Goal: Information Seeking & Learning: Learn about a topic

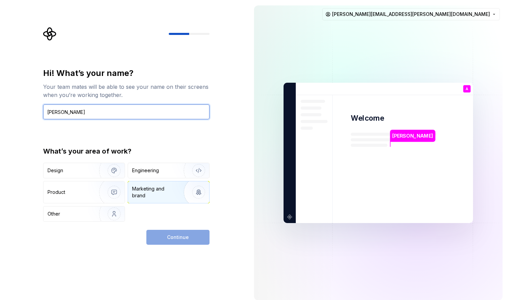
type input "[PERSON_NAME]"
click at [152, 192] on div "Marketing and brand" at bounding box center [155, 193] width 46 height 14
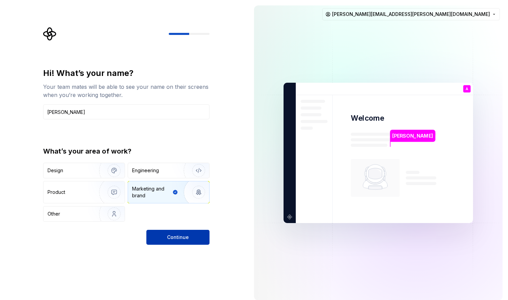
click at [174, 235] on span "Continue" at bounding box center [178, 237] width 22 height 7
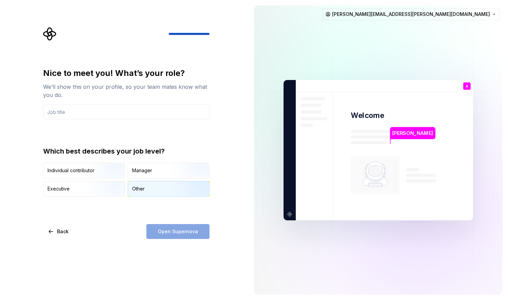
click at [153, 186] on div "Other" at bounding box center [168, 189] width 81 height 15
click at [156, 173] on div "Manager" at bounding box center [168, 170] width 81 height 15
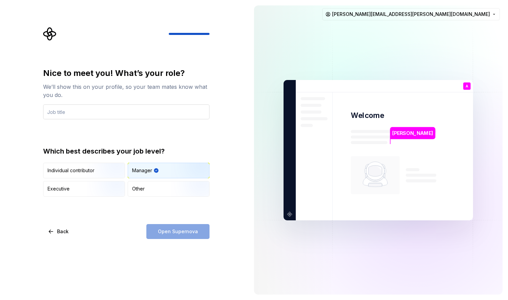
click at [149, 112] on input "text" at bounding box center [126, 112] width 166 height 15
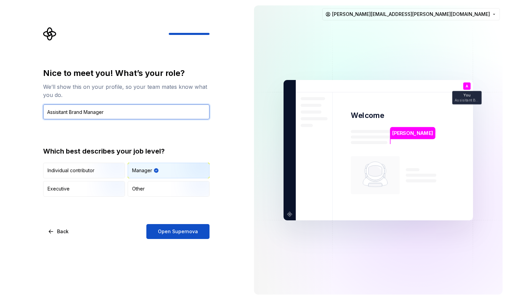
click at [54, 115] on input "Assisitant Brand Manager" at bounding box center [126, 112] width 166 height 15
type input "Assistant Brand Manager"
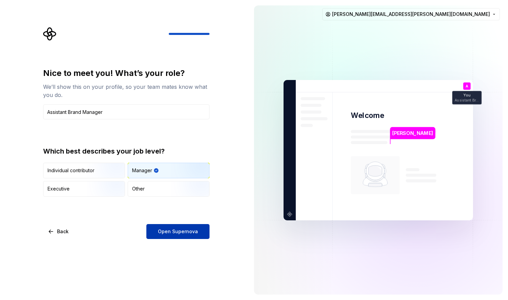
click at [185, 229] on span "Open Supernova" at bounding box center [178, 231] width 40 height 7
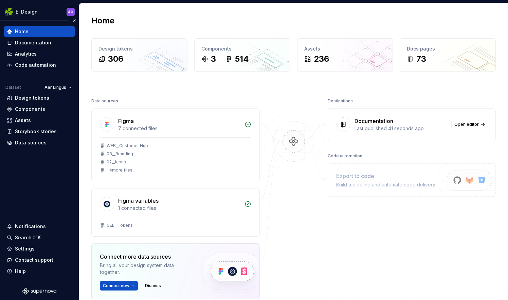
click at [41, 32] on div "Home" at bounding box center [39, 31] width 65 height 7
click at [41, 45] on div "Documentation" at bounding box center [33, 42] width 36 height 7
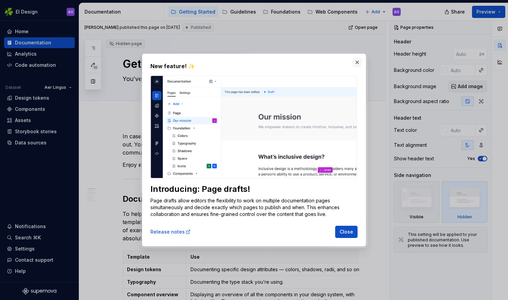
click at [355, 61] on button "button" at bounding box center [357, 63] width 10 height 10
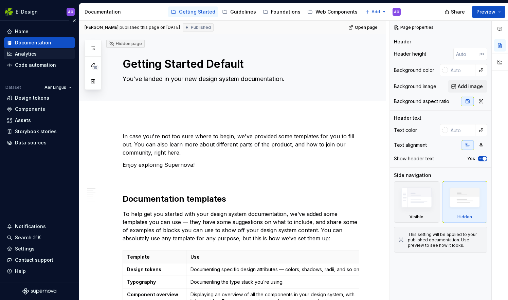
click at [36, 57] on div "Analytics" at bounding box center [26, 54] width 22 height 7
click at [70, 88] on html "EI Design AO Home Documentation Analytics Code automation Dataset Aer Lingus De…" at bounding box center [254, 150] width 508 height 300
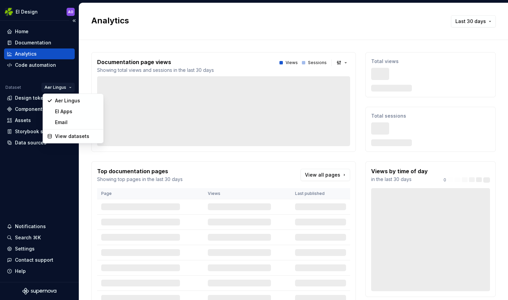
click at [70, 88] on html "EI Design AO Home Documentation Analytics Code automation Dataset Aer Lingus De…" at bounding box center [254, 150] width 508 height 300
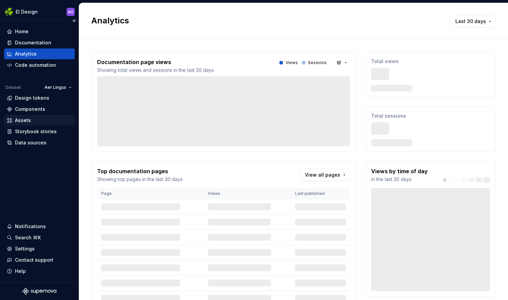
click at [50, 117] on div "Assets" at bounding box center [39, 120] width 65 height 7
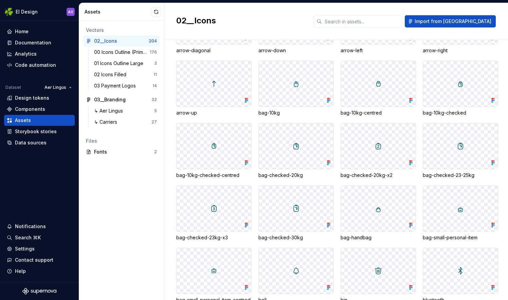
scroll to position [136, 0]
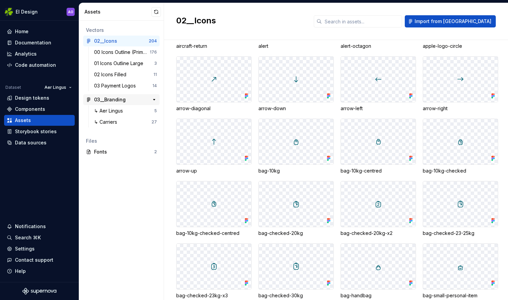
click at [112, 99] on div "03__Branding" at bounding box center [110, 99] width 32 height 7
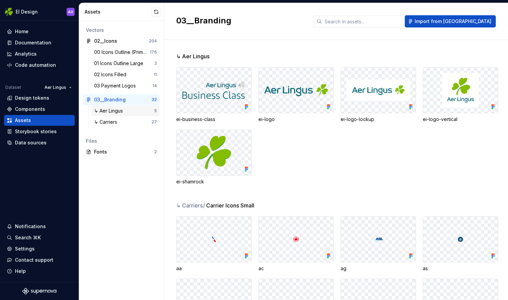
click at [117, 112] on div "↳ Aer Lingus" at bounding box center [110, 111] width 32 height 7
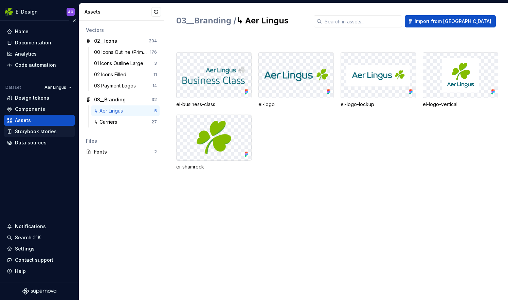
click at [34, 131] on div "Storybook stories" at bounding box center [36, 131] width 42 height 7
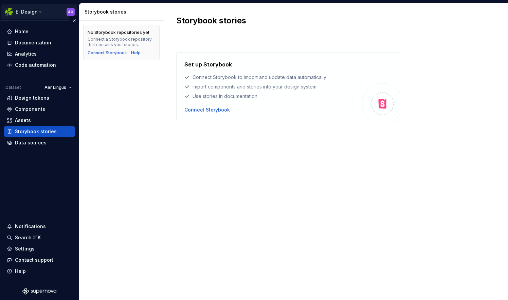
click at [29, 10] on html "EI Design AO Home Documentation Analytics Code automation Dataset Aer Lingus De…" at bounding box center [254, 150] width 508 height 300
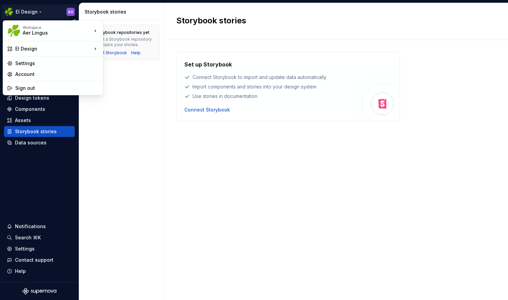
click at [29, 10] on html "EI Design AO Home Documentation Analytics Code automation Dataset Aer Lingus De…" at bounding box center [254, 150] width 508 height 300
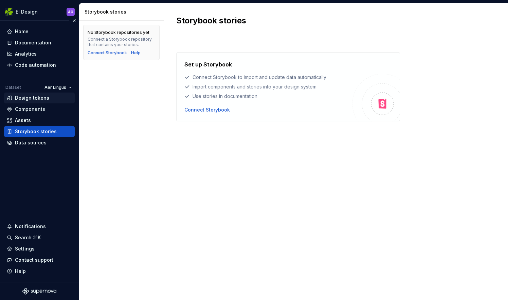
click at [26, 99] on div "Design tokens" at bounding box center [32, 98] width 34 height 7
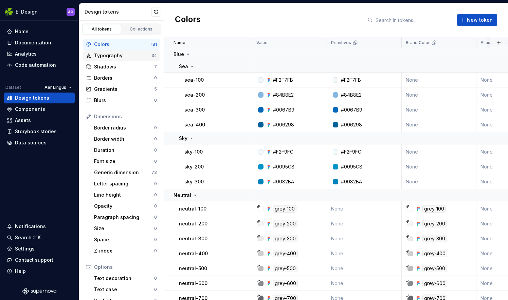
click at [134, 53] on div "Typography" at bounding box center [122, 55] width 57 height 7
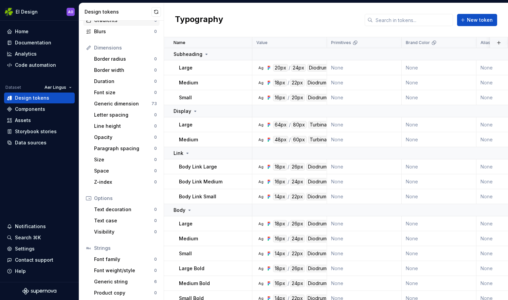
scroll to position [71, 0]
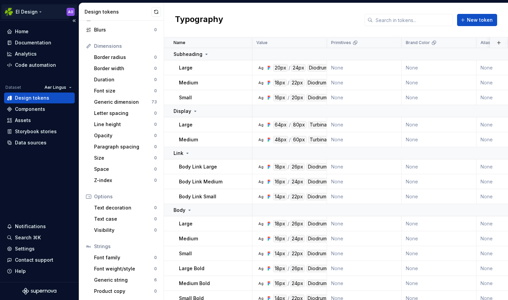
click at [43, 11] on html "EI Design AO Home Documentation Analytics Code automation Dataset Aer Lingus De…" at bounding box center [254, 150] width 508 height 300
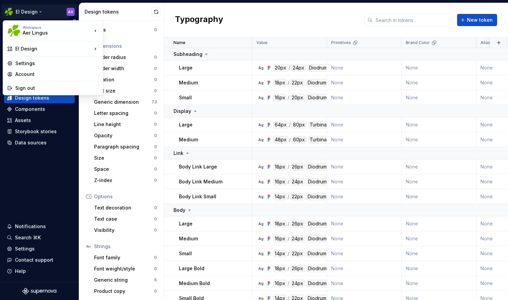
click at [43, 11] on html "EI Design AO Home Documentation Analytics Code automation Dataset Aer Lingus De…" at bounding box center [254, 150] width 508 height 300
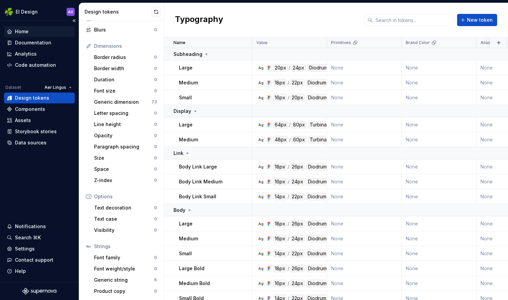
click at [35, 33] on div "Home" at bounding box center [39, 31] width 65 height 7
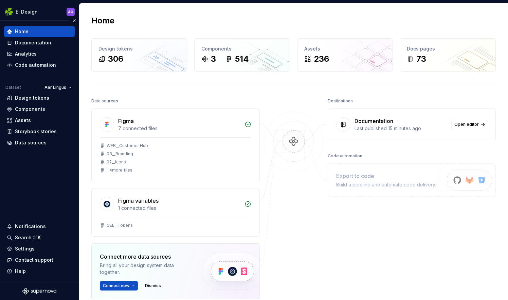
click at [37, 37] on div "Home Documentation Analytics Code automation" at bounding box center [39, 48] width 71 height 44
click at [41, 46] on div "Documentation" at bounding box center [39, 42] width 71 height 11
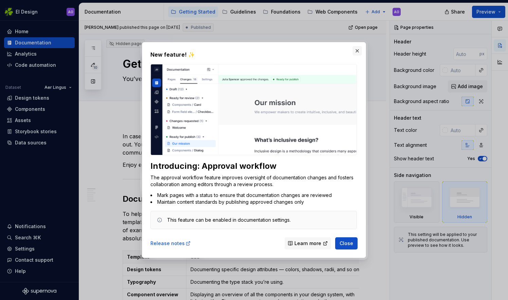
click at [356, 52] on button "button" at bounding box center [357, 51] width 10 height 10
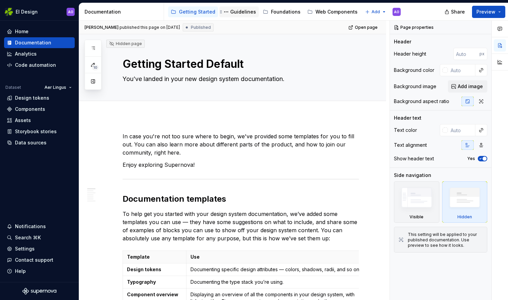
click at [232, 10] on div "Guidelines" at bounding box center [243, 11] width 26 height 7
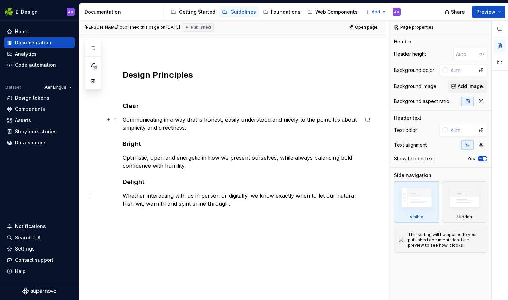
scroll to position [84, 0]
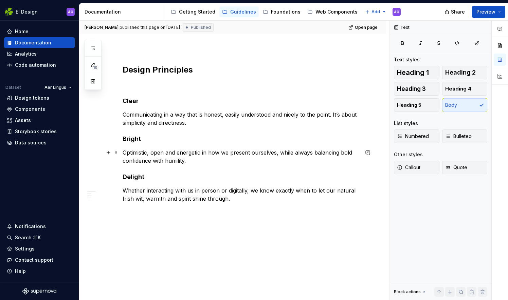
click at [205, 160] on p "Optimistic, open and energetic in how we present ourselves, while always balanc…" at bounding box center [241, 157] width 236 height 16
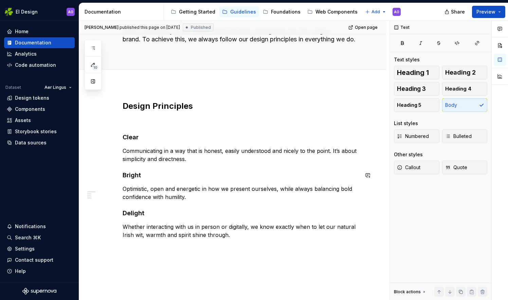
scroll to position [0, 0]
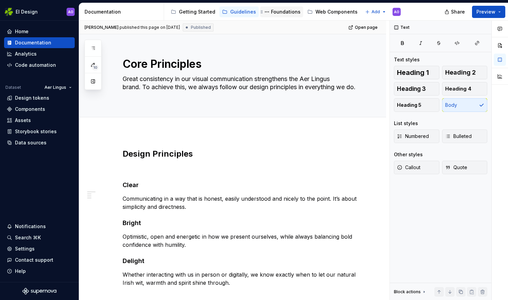
click at [271, 13] on div "Foundations" at bounding box center [286, 11] width 30 height 7
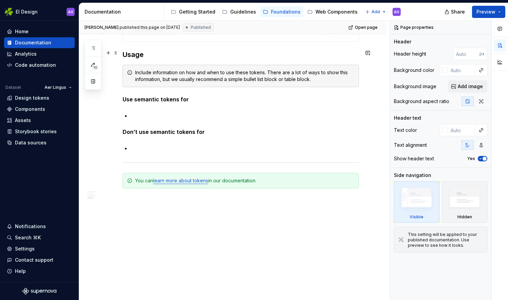
scroll to position [545, 0]
click at [237, 11] on div "Guidelines" at bounding box center [243, 11] width 26 height 7
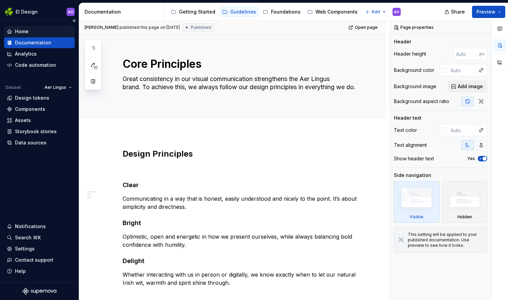
click at [39, 32] on div "Home" at bounding box center [39, 31] width 65 height 7
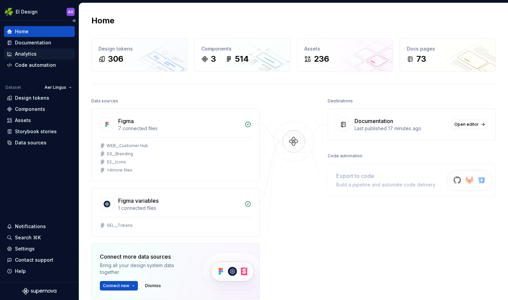
click at [39, 51] on div "Analytics" at bounding box center [39, 54] width 65 height 7
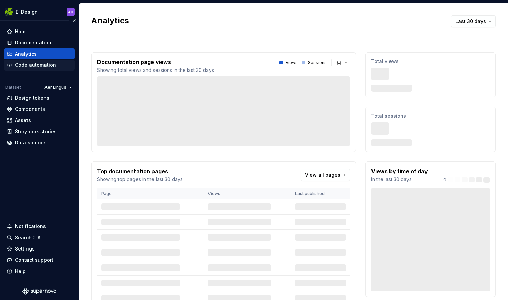
click at [39, 67] on div "Code automation" at bounding box center [35, 65] width 41 height 7
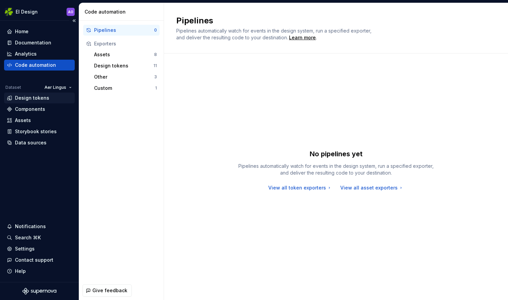
click at [43, 96] on div "Design tokens" at bounding box center [32, 98] width 34 height 7
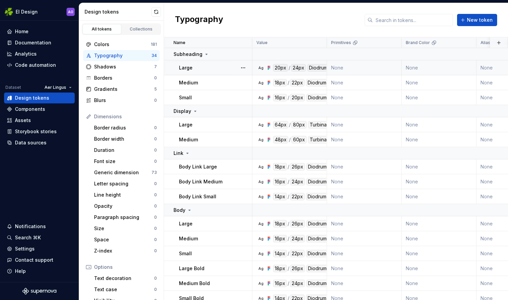
click at [229, 71] on td "Large" at bounding box center [208, 67] width 88 height 15
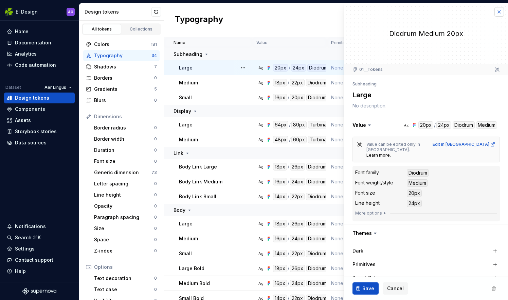
click at [494, 14] on button "button" at bounding box center [499, 12] width 10 height 10
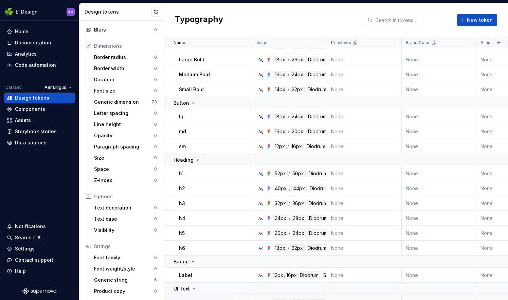
scroll to position [356, 0]
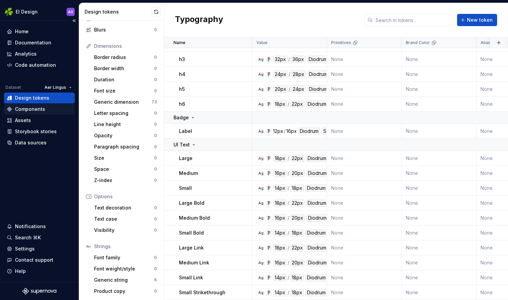
click at [32, 108] on div "Components" at bounding box center [30, 109] width 30 height 7
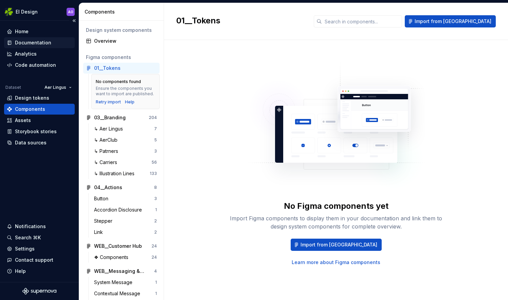
click at [51, 46] on div "Documentation" at bounding box center [39, 42] width 65 height 7
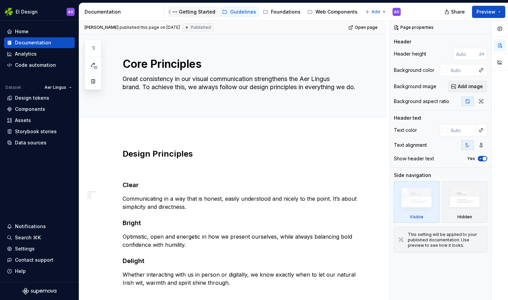
click at [195, 10] on div "Getting Started" at bounding box center [197, 11] width 36 height 7
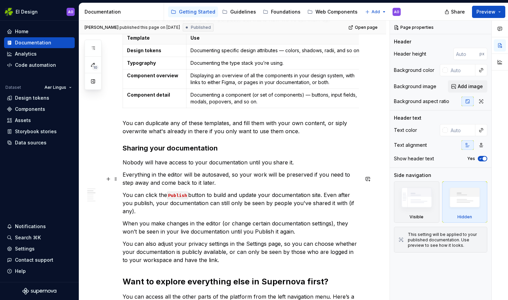
scroll to position [136, 0]
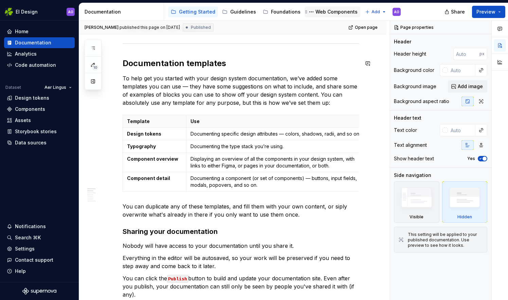
click at [317, 12] on div "Web Components" at bounding box center [336, 11] width 42 height 7
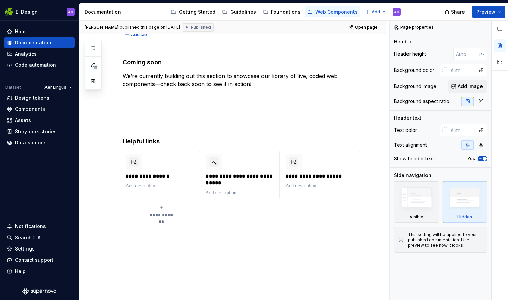
scroll to position [149, 0]
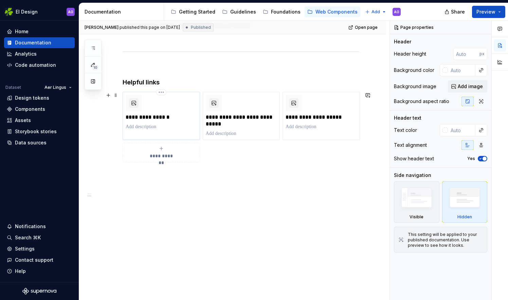
click at [152, 119] on p "**********" at bounding box center [161, 117] width 71 height 7
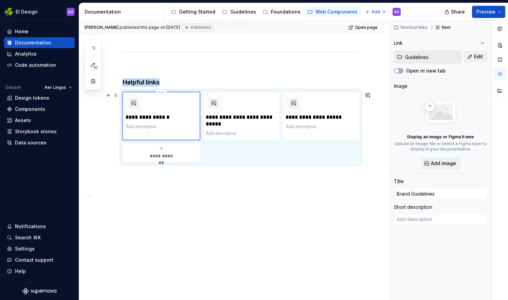
click at [154, 107] on div "**********" at bounding box center [161, 112] width 71 height 35
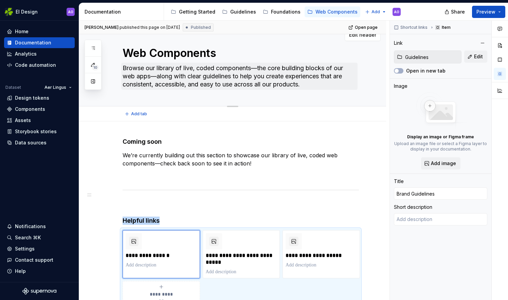
scroll to position [0, 0]
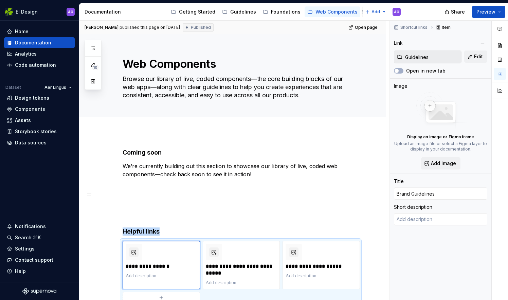
click at [364, 15] on button "Page tree" at bounding box center [368, 12] width 8 height 8
click at [361, 15] on html "EI Design AO Home Documentation Analytics Code automation Dataset Aer Lingus De…" at bounding box center [254, 150] width 508 height 300
click at [51, 46] on div "Documentation" at bounding box center [39, 42] width 71 height 11
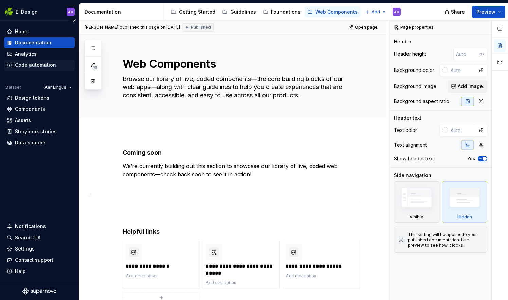
click at [41, 70] on div "Code automation" at bounding box center [39, 65] width 71 height 11
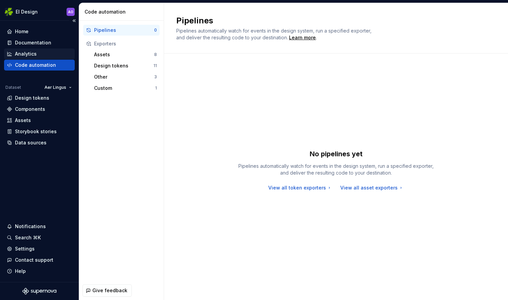
click at [44, 50] on div "Analytics" at bounding box center [39, 54] width 71 height 11
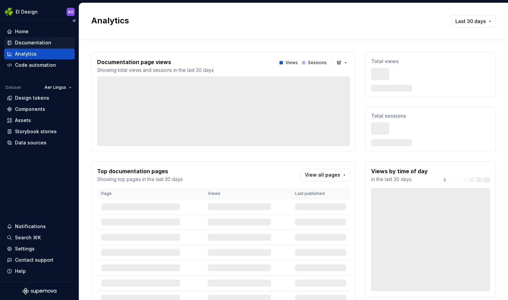
click at [48, 42] on div "Documentation" at bounding box center [33, 42] width 36 height 7
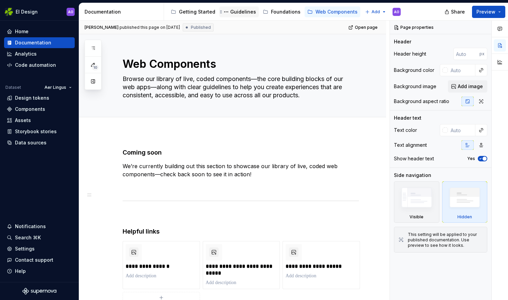
click at [247, 15] on div "Guidelines" at bounding box center [243, 11] width 26 height 7
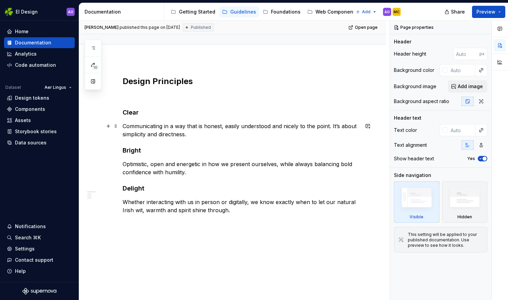
scroll to position [84, 0]
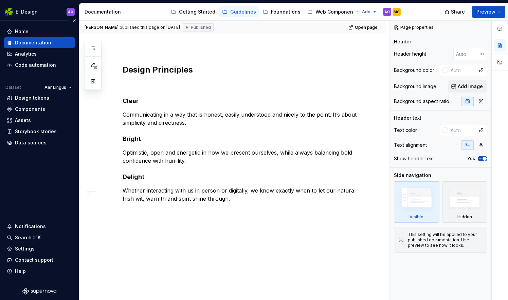
click at [39, 26] on div "Home Documentation Analytics Code automation Dataset Aer Lingus Design tokens C…" at bounding box center [39, 152] width 79 height 262
click at [41, 29] on div "Home" at bounding box center [39, 31] width 65 height 7
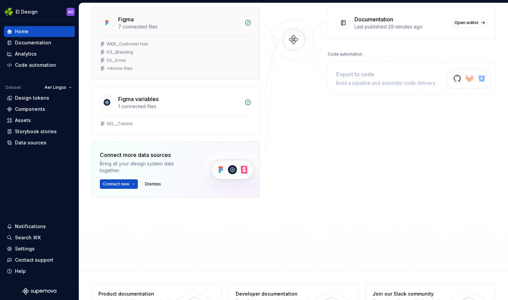
scroll to position [129, 0]
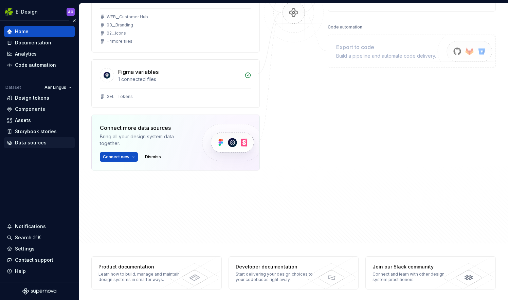
click at [34, 143] on div "Data sources" at bounding box center [31, 142] width 32 height 7
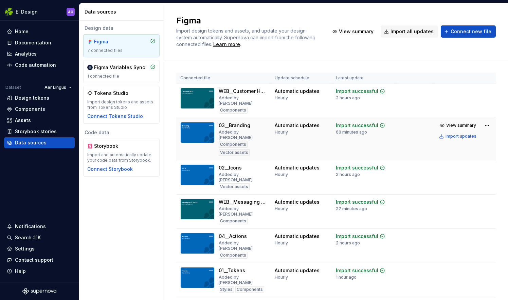
click at [208, 129] on img at bounding box center [197, 132] width 34 height 21
click at [44, 33] on div "Home" at bounding box center [39, 31] width 65 height 7
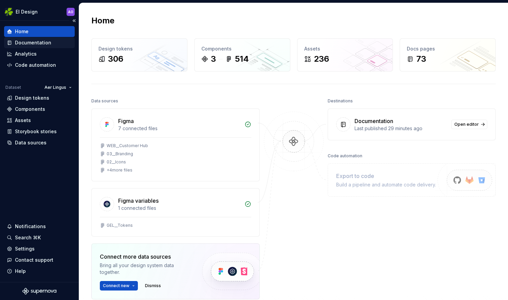
click at [53, 44] on div "Documentation" at bounding box center [39, 42] width 65 height 7
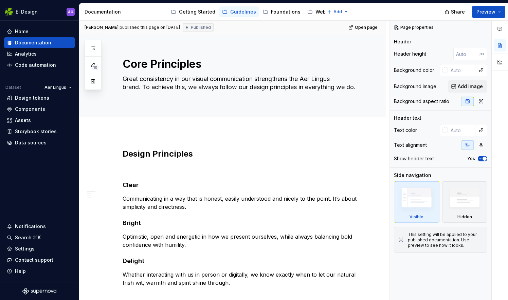
type textarea "*"
